Goal: Task Accomplishment & Management: Use online tool/utility

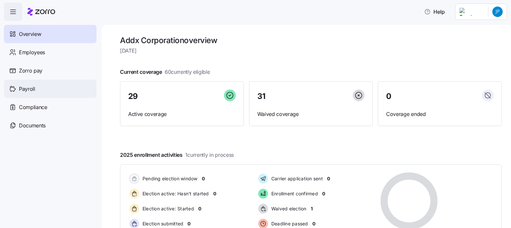
click at [31, 86] on span "Payroll" at bounding box center [27, 89] width 16 height 8
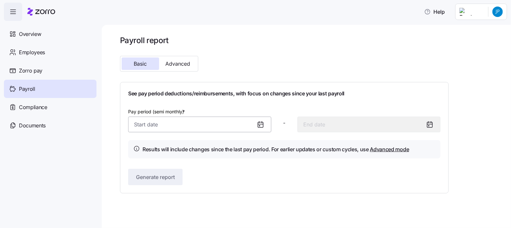
click at [146, 123] on input "Pay period (semi monthly) *" at bounding box center [199, 124] width 143 height 16
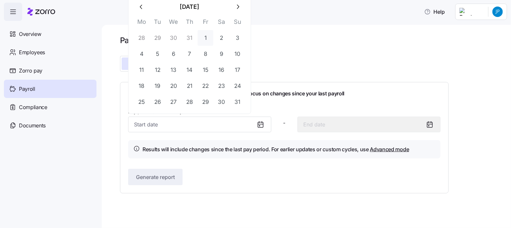
click at [205, 39] on button "1" at bounding box center [206, 38] width 16 height 16
type input "August 1, 2025"
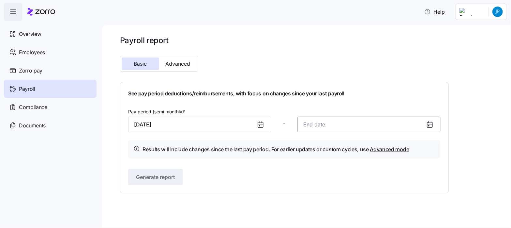
click at [312, 124] on input at bounding box center [368, 124] width 143 height 16
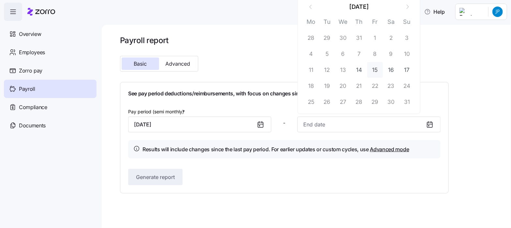
drag, startPoint x: 376, startPoint y: 71, endPoint x: 327, endPoint y: 86, distance: 51.7
click at [376, 70] on button "15" at bounding box center [375, 70] width 16 height 16
type input "August 15, 2025"
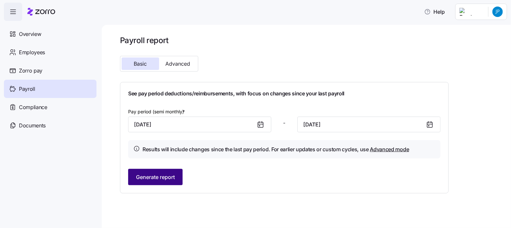
click at [164, 175] on span "Generate report" at bounding box center [155, 177] width 39 height 8
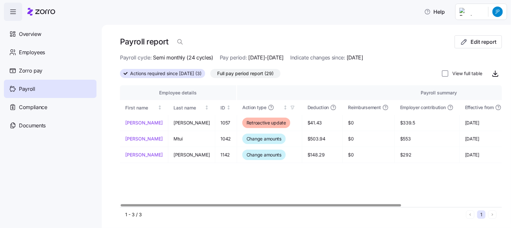
click at [259, 74] on span "Full pay period report (29)" at bounding box center [245, 73] width 56 height 8
click at [210, 75] on input "Full pay period report (29)" at bounding box center [210, 75] width 0 height 0
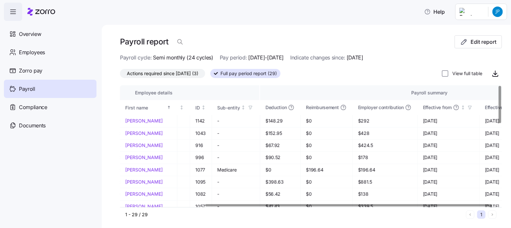
scroll to position [0, 111]
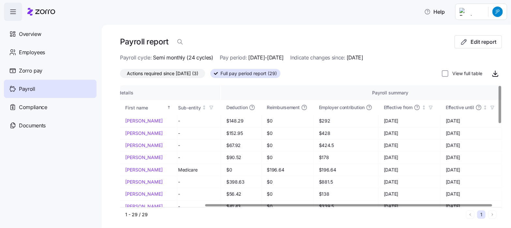
click at [379, 204] on div at bounding box center [348, 205] width 287 height 2
click at [442, 72] on input "View full table" at bounding box center [445, 73] width 7 height 7
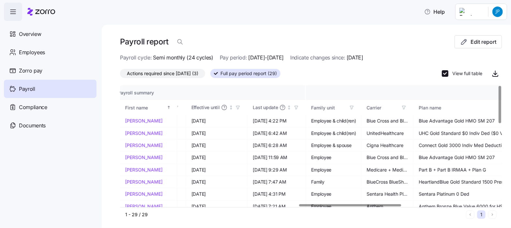
scroll to position [0, 660]
click at [350, 203] on div at bounding box center [309, 205] width 378 height 4
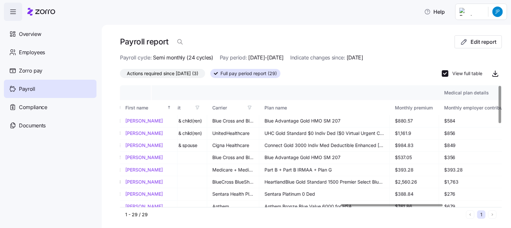
scroll to position [0, 829]
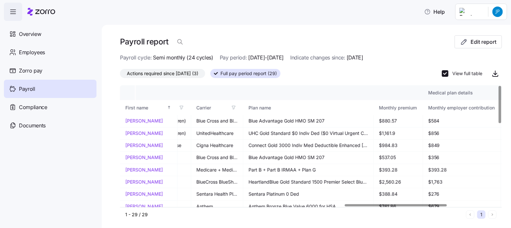
click at [387, 204] on div at bounding box center [396, 205] width 102 height 2
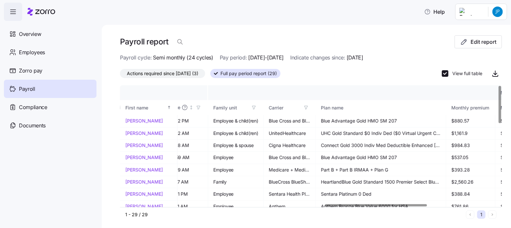
scroll to position [0, 759]
click at [369, 206] on div at bounding box center [377, 205] width 102 height 2
click at [456, 73] on label "View full table" at bounding box center [465, 73] width 34 height 7
click at [448, 73] on input "View full table" at bounding box center [445, 73] width 7 height 7
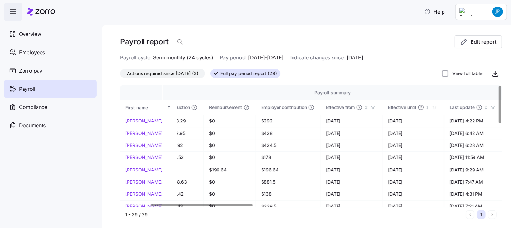
scroll to position [0, 111]
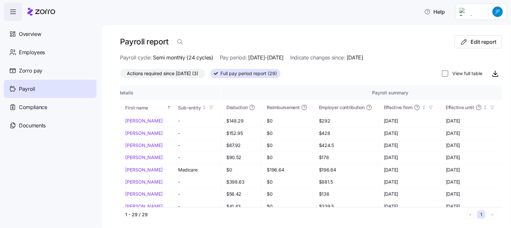
click at [462, 72] on label "View full table" at bounding box center [465, 73] width 34 height 7
click at [448, 72] on input "View full table" at bounding box center [445, 73] width 7 height 7
checkbox input "true"
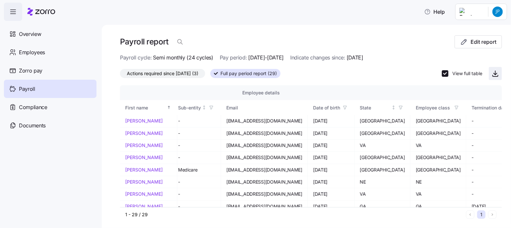
click at [495, 74] on icon "button" at bounding box center [495, 73] width 0 height 4
click at [497, 13] on html "Help Overview Employees Zorro pay Payroll Compliance Documents Payroll report E…" at bounding box center [255, 112] width 511 height 224
click at [477, 64] on div "Log out" at bounding box center [471, 66] width 25 height 7
